Goal: Complete application form

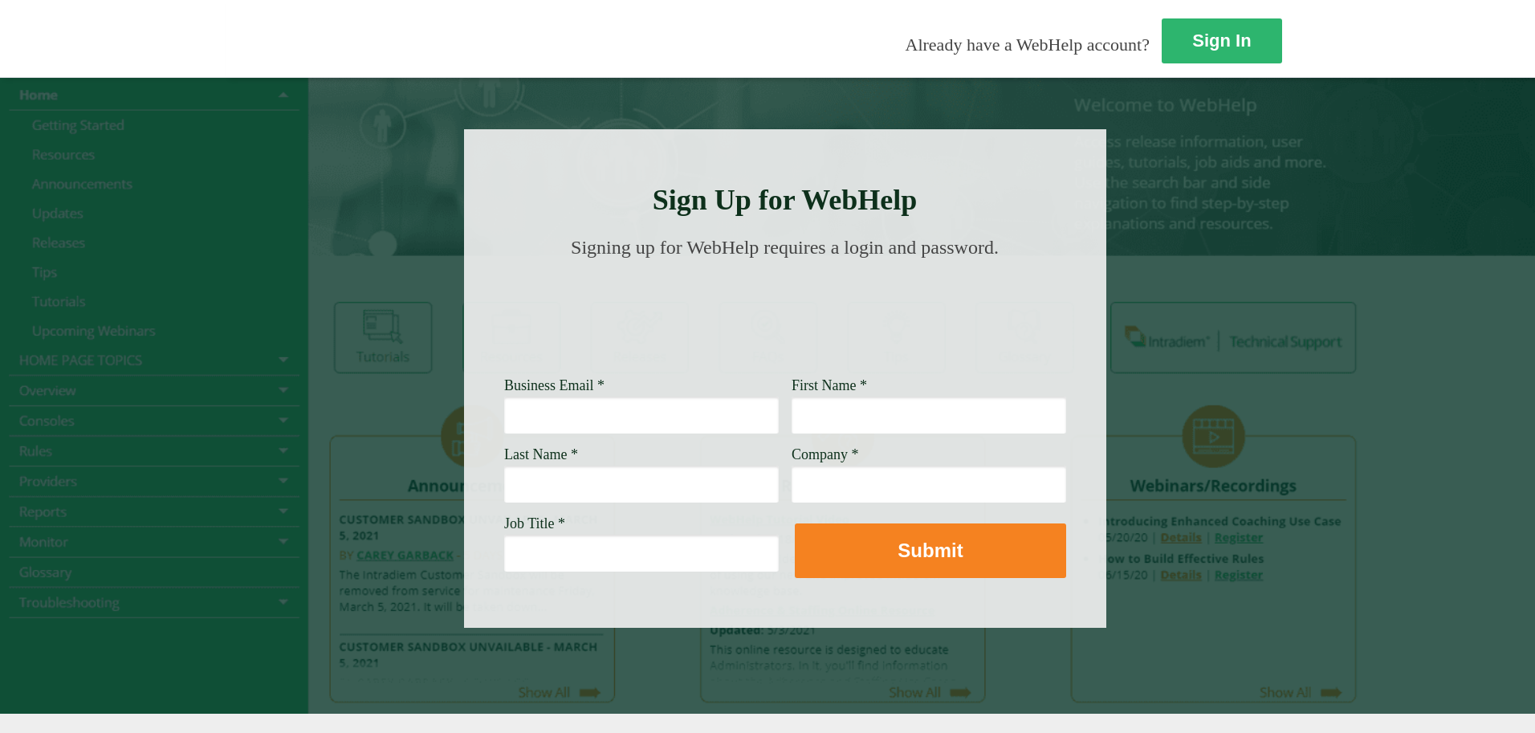
click at [504, 411] on input "Business Email *" at bounding box center [641, 415] width 275 height 37
type input "[PERSON_NAME][EMAIL_ADDRESS][PERSON_NAME][DOMAIN_NAME]"
type input "[PERSON_NAME]"
click at [504, 483] on input "Last Name *" at bounding box center [641, 484] width 275 height 37
type input "[PERSON_NAME]"
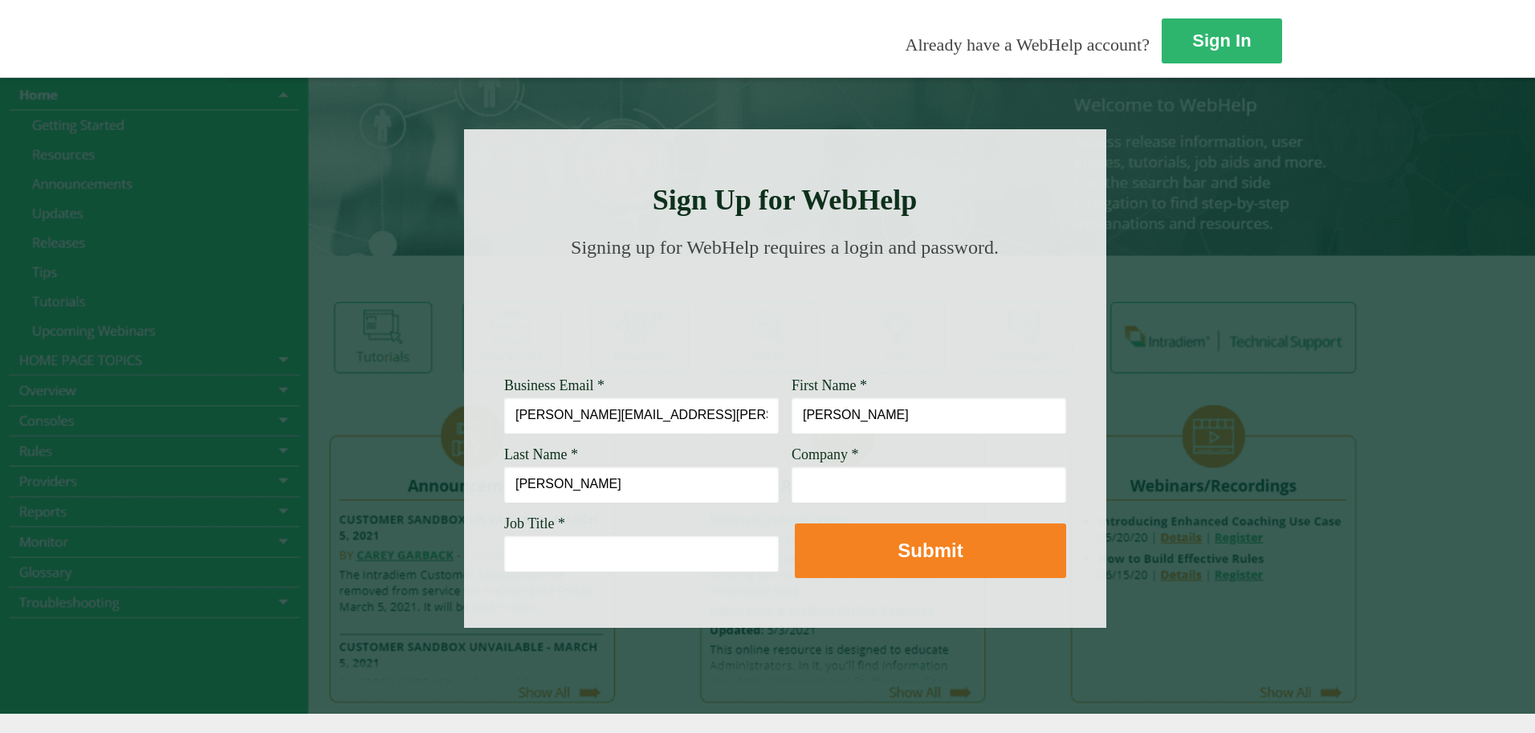
click at [792, 471] on input "Company *" at bounding box center [929, 484] width 275 height 37
type input "[PERSON_NAME] Fargo Bank, N.A"
click at [504, 558] on input "Job Title *" at bounding box center [641, 553] width 275 height 37
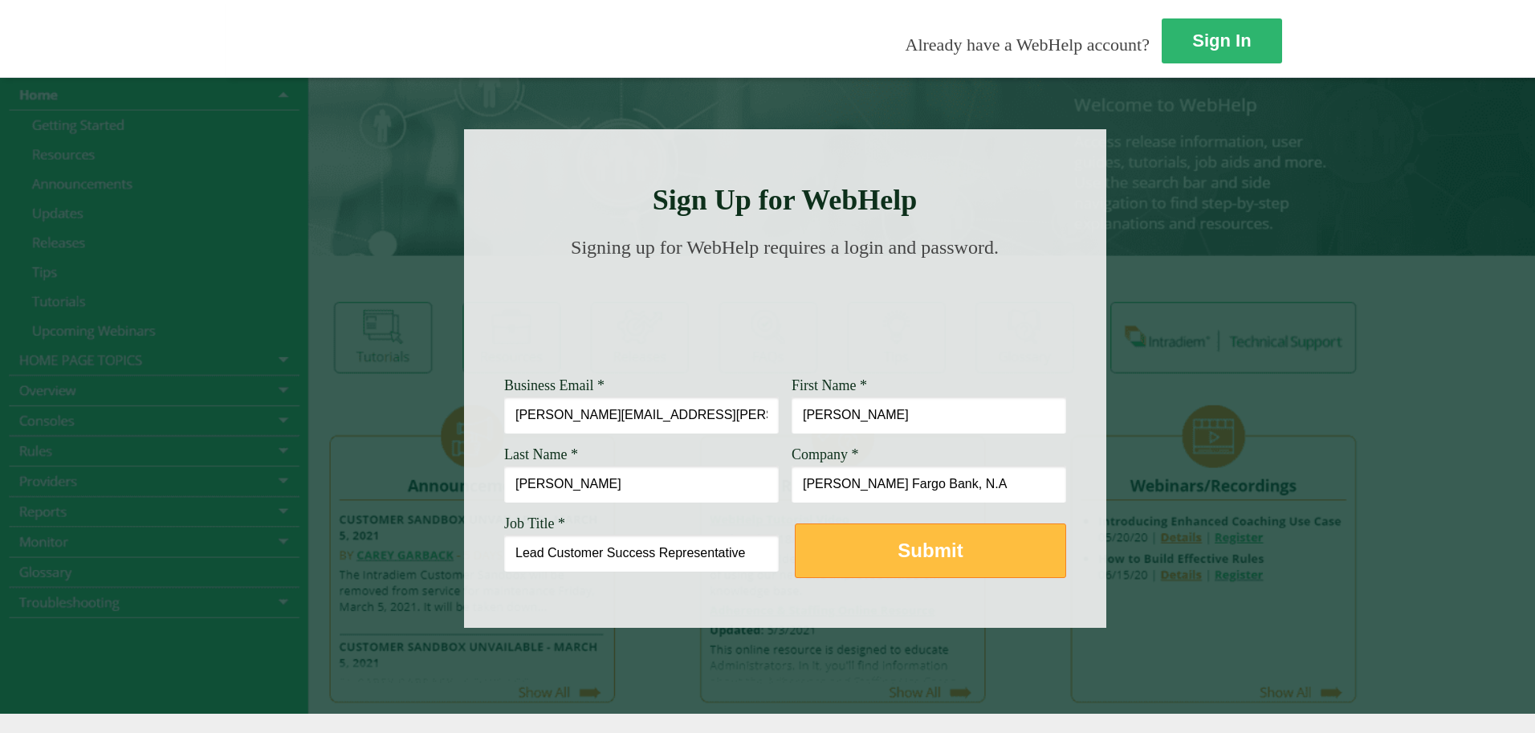
type input "Lead Customer Success Representative"
click at [795, 567] on button "Submit" at bounding box center [930, 551] width 271 height 55
